Goal: Check status: Check status

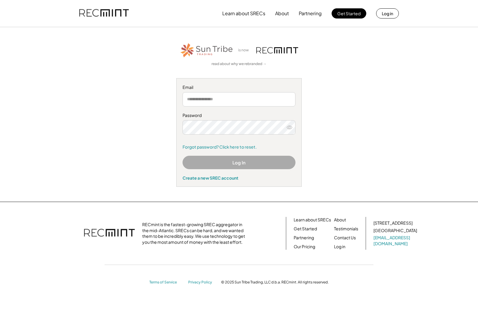
type input "**********"
click at [241, 163] on button "Log In" at bounding box center [238, 162] width 113 height 13
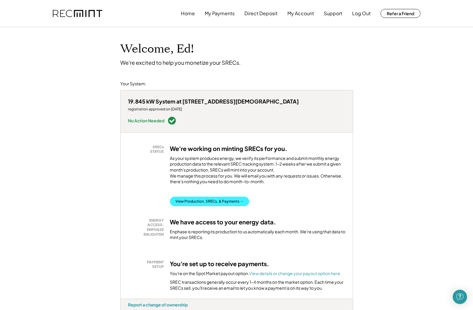
click at [213, 197] on button "View Production, SRECs, & Payments →" at bounding box center [209, 202] width 79 height 10
